Goal: Answer question/provide support: Ask a question

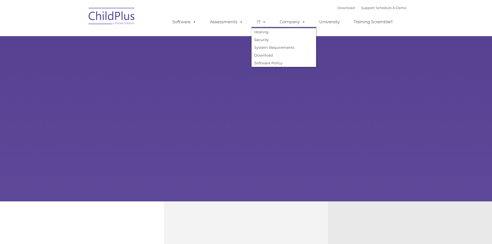
type input ""
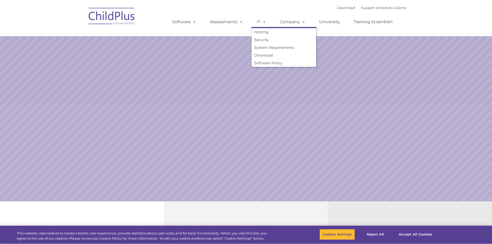
select select "MEDIUM"
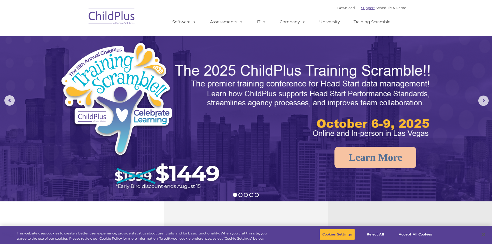
click at [361, 7] on link "Support" at bounding box center [368, 8] width 14 height 4
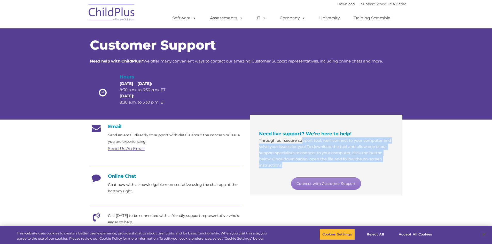
drag, startPoint x: 301, startPoint y: 140, endPoint x: 382, endPoint y: 167, distance: 85.4
click at [382, 167] on p "Through our secure support tool, we’ll connect to your computer and solve your …" at bounding box center [326, 152] width 134 height 31
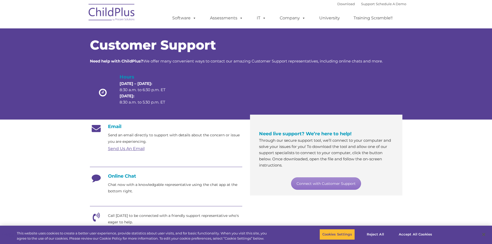
click at [382, 169] on div "Need live support? We’re here to help! Through our secure support tool, we’ll c…" at bounding box center [326, 160] width 134 height 60
click at [323, 180] on link "Connect with Customer Support" at bounding box center [326, 183] width 70 height 12
